Goal: Task Accomplishment & Management: Use online tool/utility

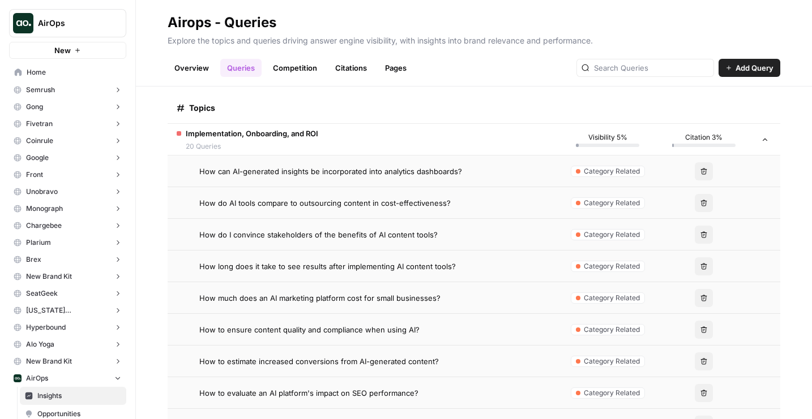
click at [124, 27] on button "AirOps" at bounding box center [67, 23] width 117 height 28
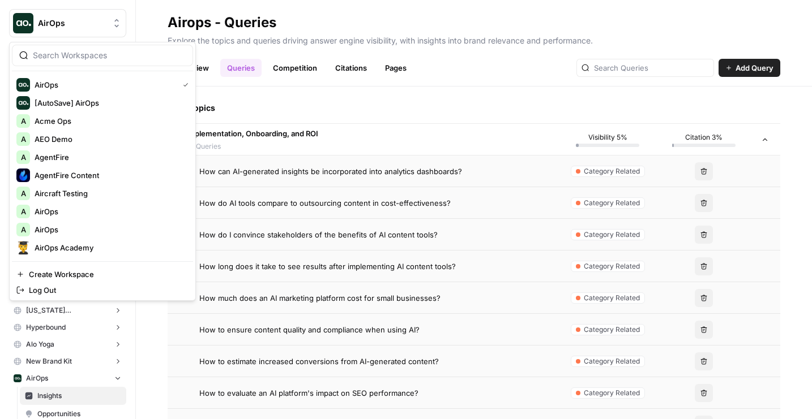
click at [95, 65] on div at bounding box center [102, 56] width 181 height 22
type input "ap"
type input "builders"
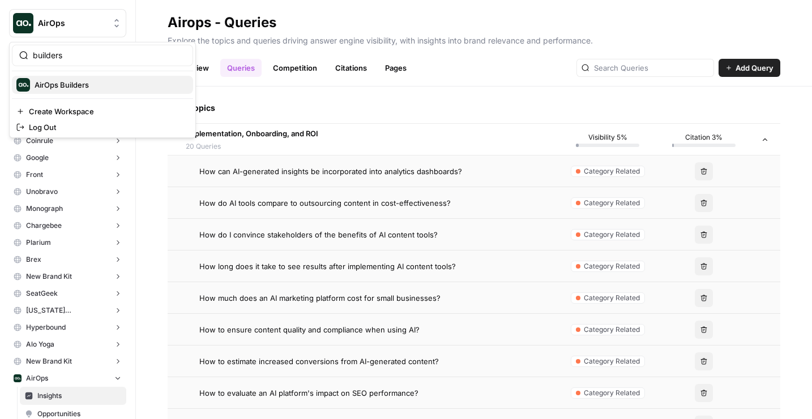
click at [72, 84] on span "AirOps Builders" at bounding box center [109, 84] width 149 height 11
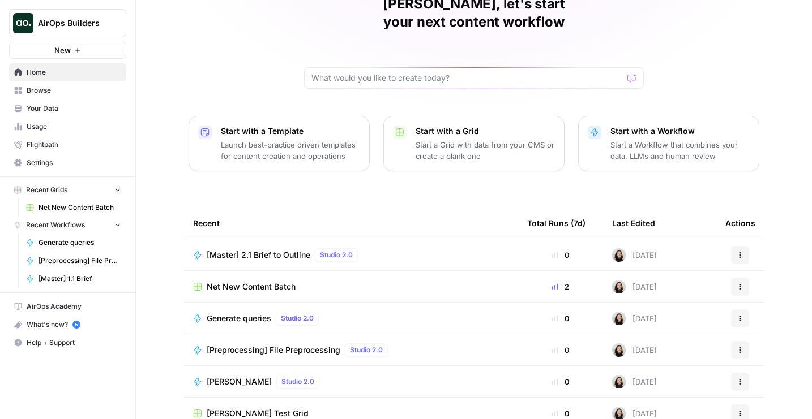
scroll to position [101, 0]
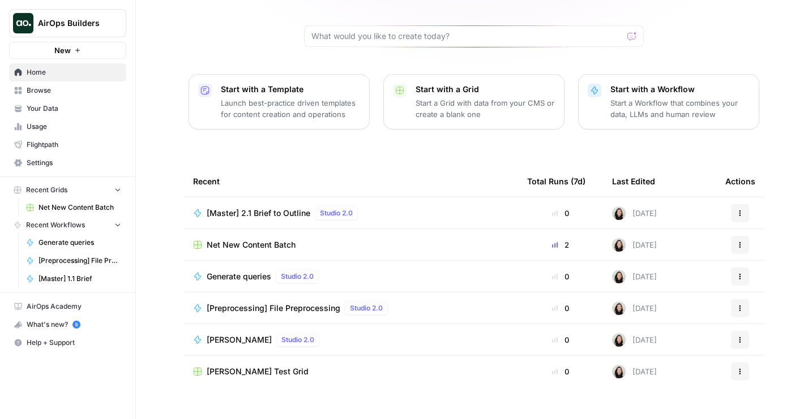
click at [241, 271] on span "Generate queries" at bounding box center [239, 276] width 65 height 11
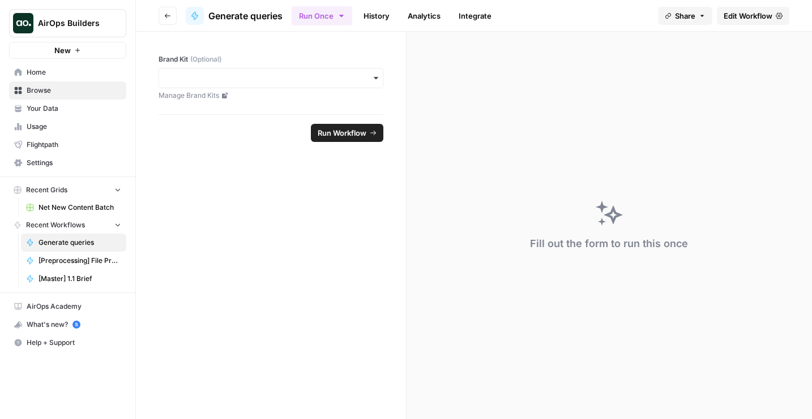
click at [63, 57] on button "New" at bounding box center [67, 50] width 117 height 17
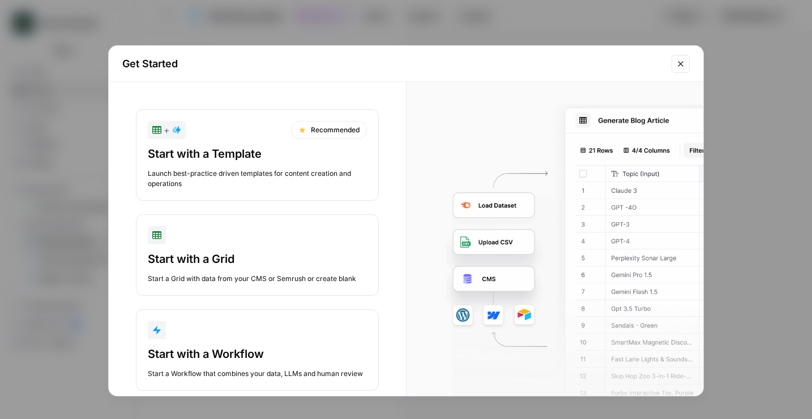
click at [201, 243] on div "button" at bounding box center [257, 235] width 219 height 18
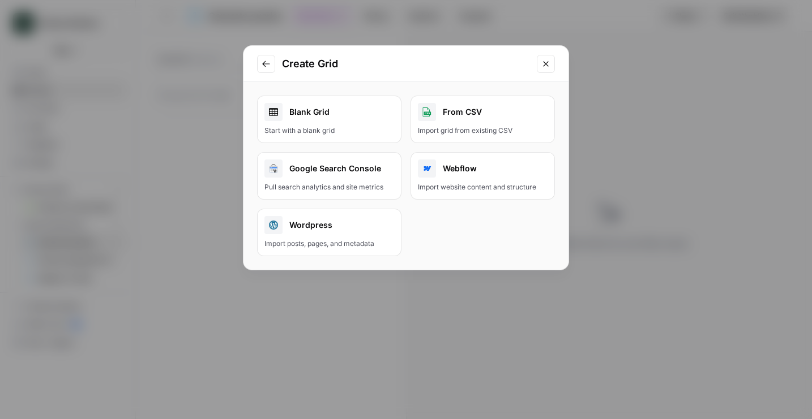
click at [342, 121] on link "Blank Grid Start with a blank grid" at bounding box center [329, 120] width 144 height 48
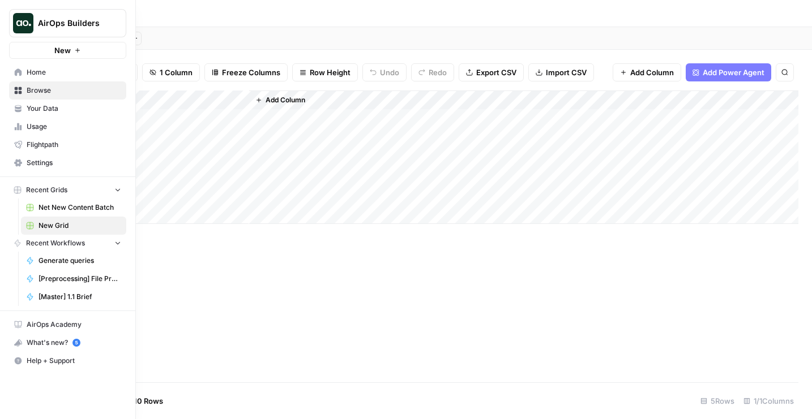
click at [44, 45] on button "New" at bounding box center [67, 50] width 117 height 17
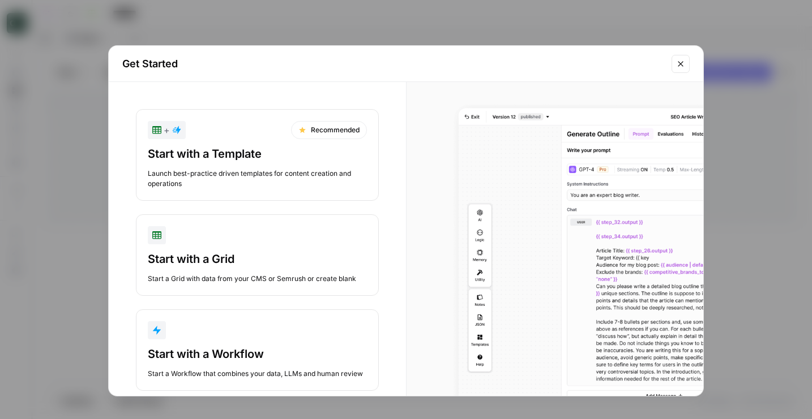
click at [247, 365] on div "Start with a Workflow Start a Workflow that combines your data, LLMs and human …" at bounding box center [257, 362] width 219 height 33
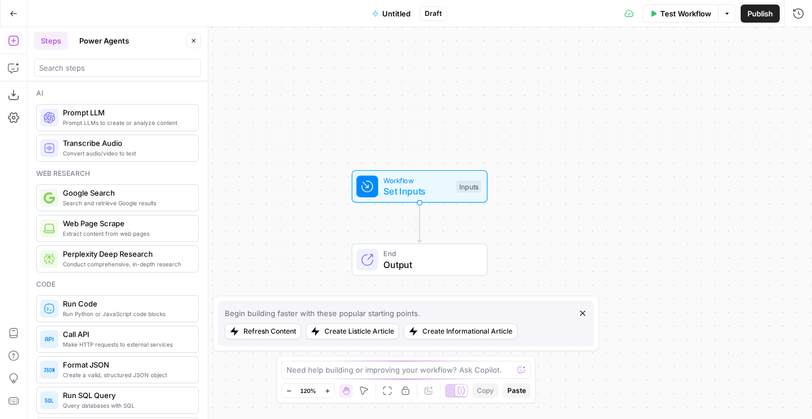
click at [396, 12] on span "Untitled" at bounding box center [396, 13] width 28 height 11
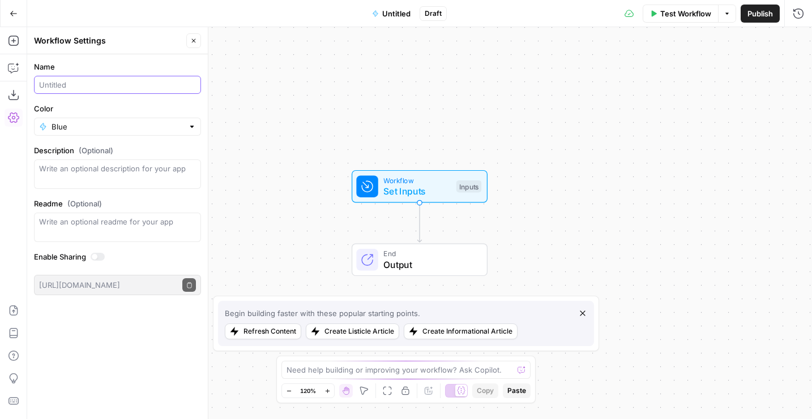
click at [62, 87] on input "Name" at bounding box center [117, 84] width 157 height 11
type input "Get URLs from Sitemap"
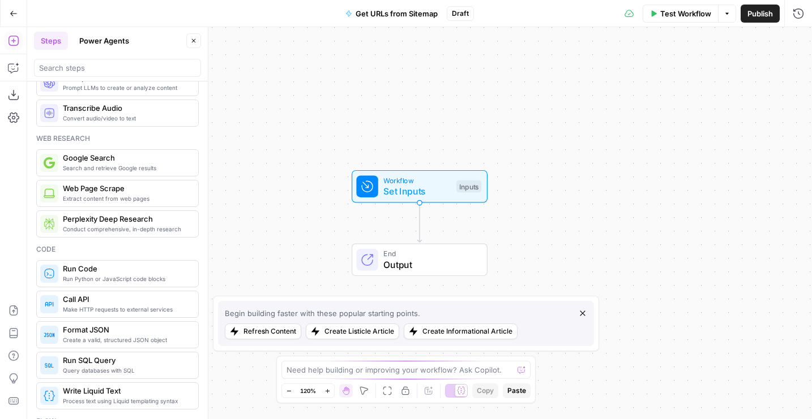
scroll to position [49, 0]
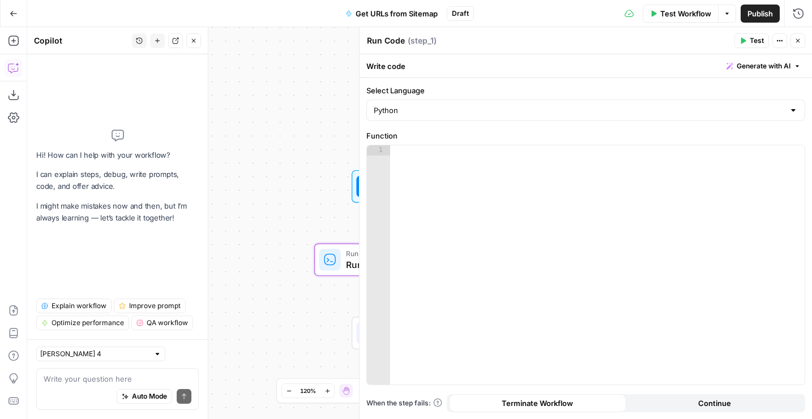
click at [146, 385] on div "Auto Mode Send" at bounding box center [118, 397] width 148 height 25
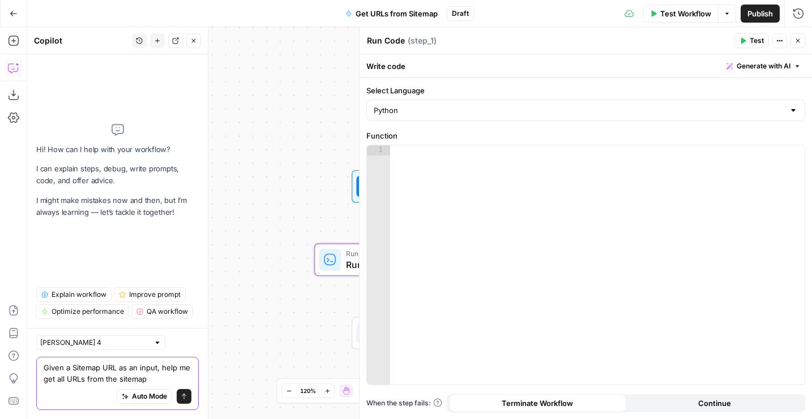
type textarea "Given a Sitemap URL as an input, help me get all URLs from the sitemap"
